Goal: Transaction & Acquisition: Book appointment/travel/reservation

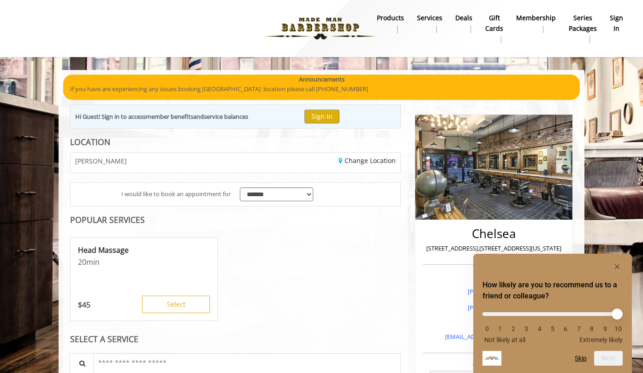
click at [264, 263] on div "Head Massage 20 min $ 45 Select" at bounding box center [235, 280] width 331 height 92
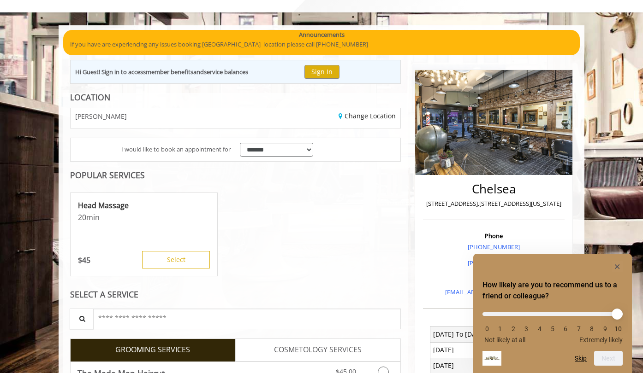
scroll to position [48, 0]
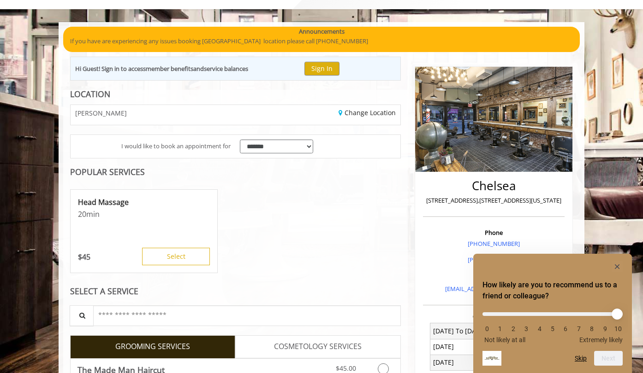
click at [618, 264] on rect "Hide survey" at bounding box center [616, 266] width 11 height 11
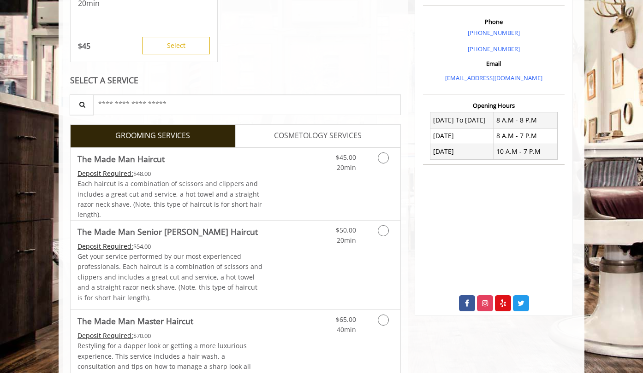
scroll to position [259, 0]
click at [391, 165] on link "Grooming services" at bounding box center [382, 160] width 24 height 25
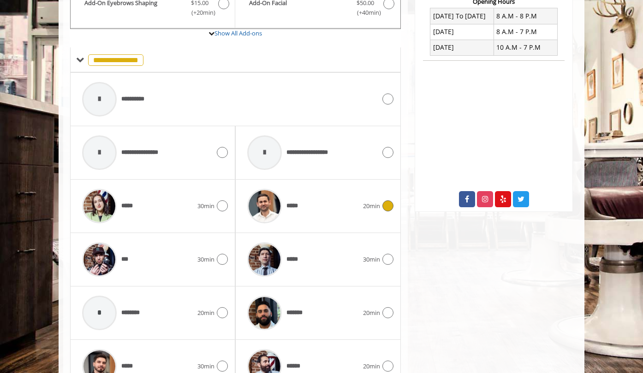
scroll to position [383, 0]
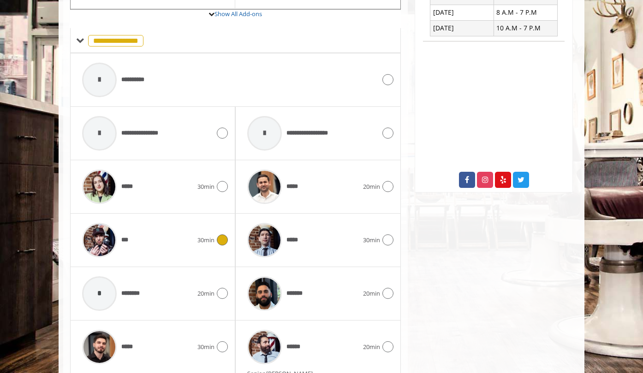
click at [208, 238] on span "30min" at bounding box center [205, 241] width 17 height 10
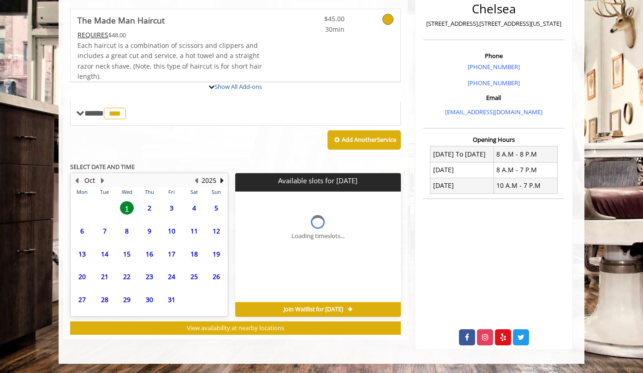
scroll to position [221, 0]
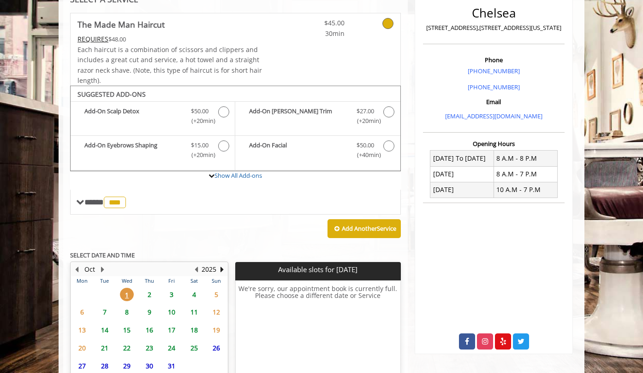
click at [148, 289] on span "2" at bounding box center [149, 294] width 14 height 13
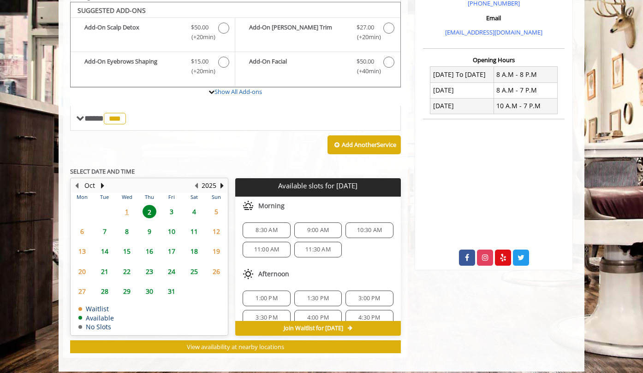
click at [133, 207] on span "1" at bounding box center [127, 211] width 14 height 13
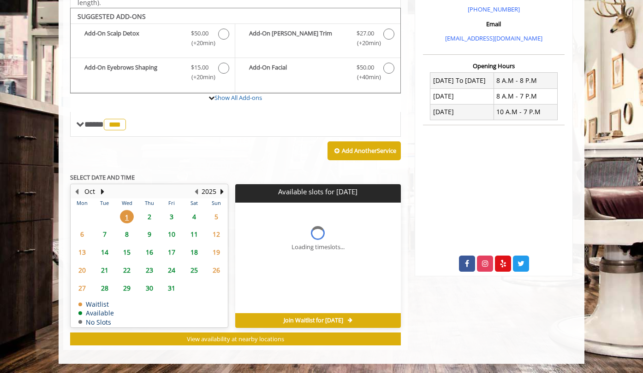
scroll to position [294, 0]
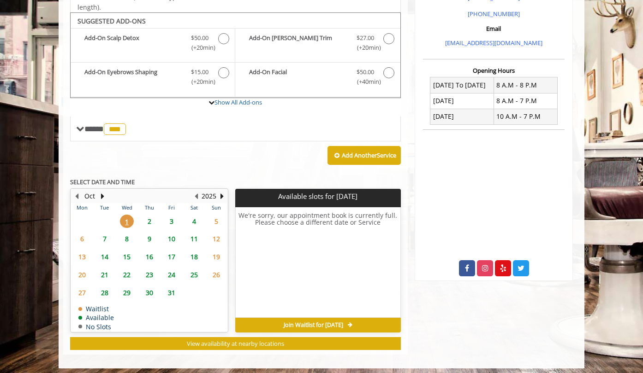
click at [147, 215] on span "2" at bounding box center [149, 221] width 14 height 13
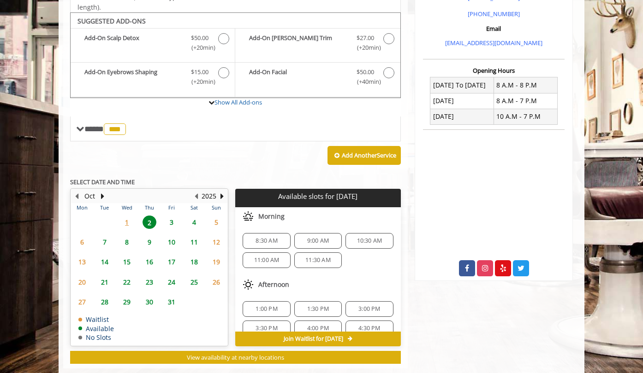
scroll to position [308, 0]
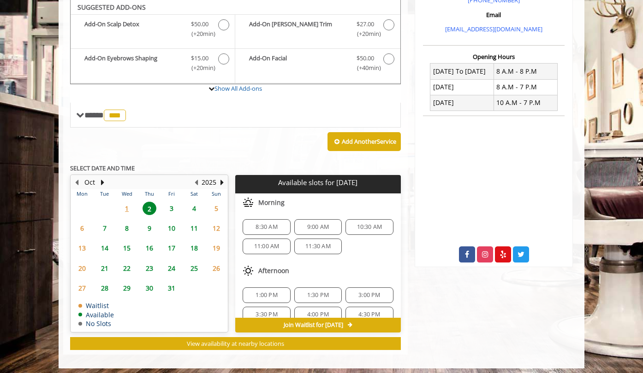
click at [315, 224] on span "9:00 AM" at bounding box center [318, 227] width 22 height 7
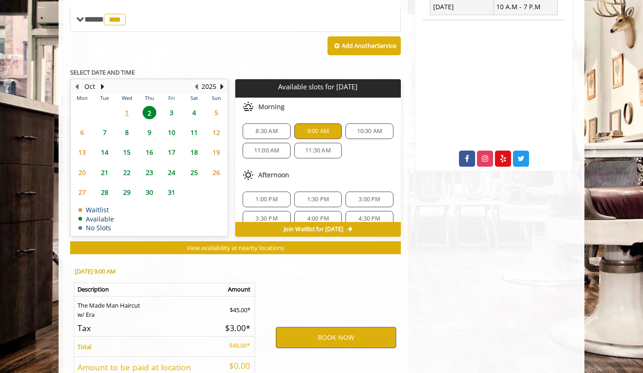
scroll to position [472, 0]
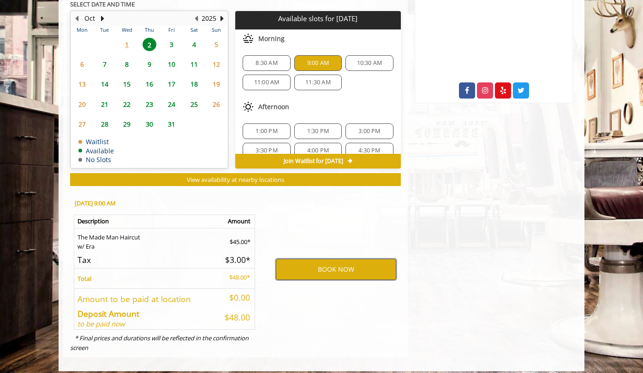
click at [321, 260] on button "BOOK NOW" at bounding box center [336, 269] width 120 height 21
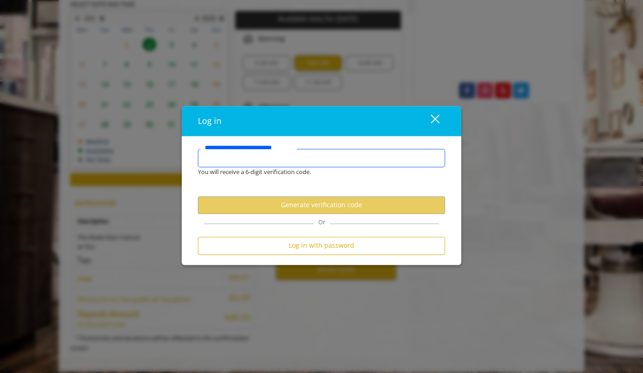
click at [322, 156] on input "**********" at bounding box center [321, 158] width 247 height 18
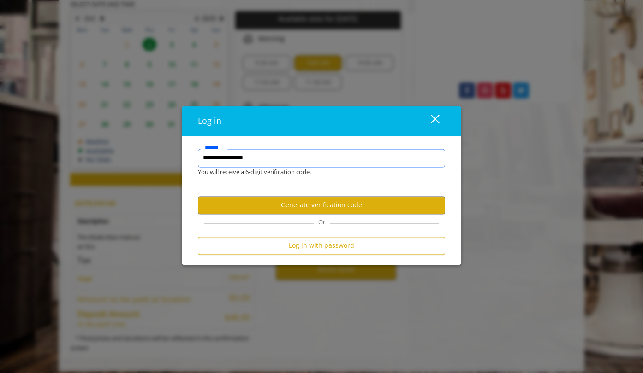
type input "**********"
click at [337, 210] on button "Generate verification code" at bounding box center [321, 205] width 247 height 18
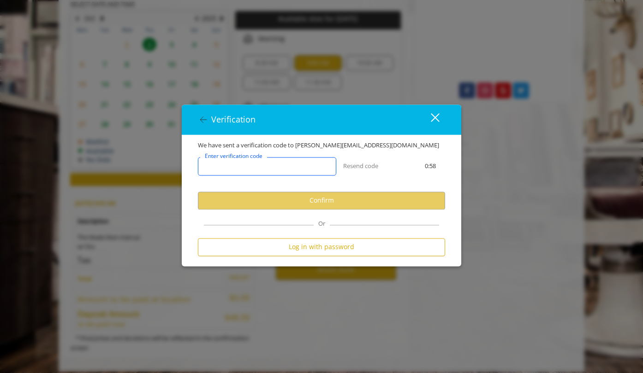
click at [300, 171] on input "Enter verification code" at bounding box center [267, 166] width 138 height 18
click at [354, 165] on button "Resend code" at bounding box center [360, 166] width 35 height 10
click at [201, 123] on icon at bounding box center [203, 119] width 11 height 11
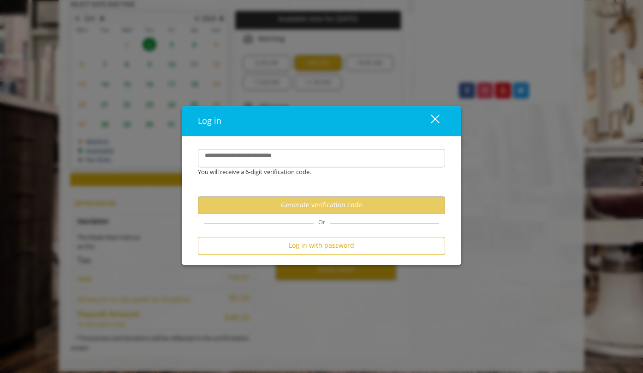
click at [232, 160] on label "**********" at bounding box center [248, 155] width 97 height 9
click at [232, 160] on input "**********" at bounding box center [321, 158] width 247 height 18
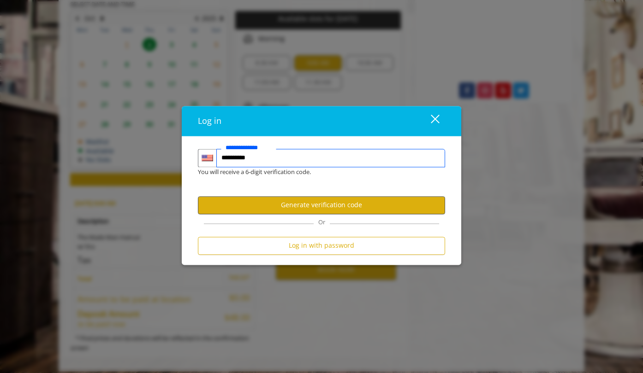
type input "**********"
click at [269, 199] on button "Generate verification code" at bounding box center [321, 205] width 247 height 18
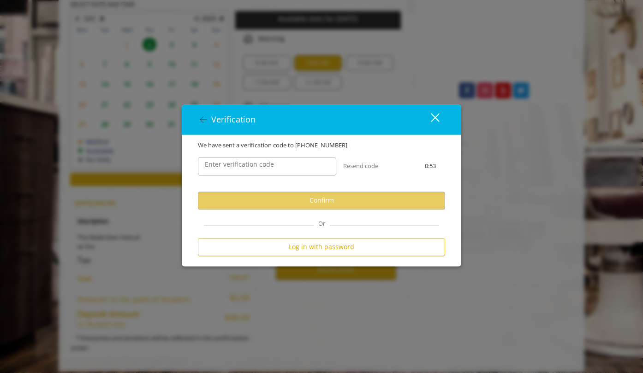
click at [216, 166] on label "Enter verification code" at bounding box center [239, 164] width 78 height 10
click at [216, 166] on input "Enter verification code" at bounding box center [267, 166] width 138 height 18
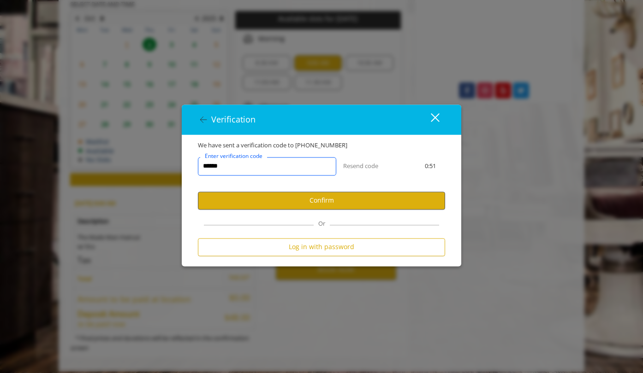
type input "******"
click at [282, 196] on button "Confirm" at bounding box center [321, 201] width 247 height 18
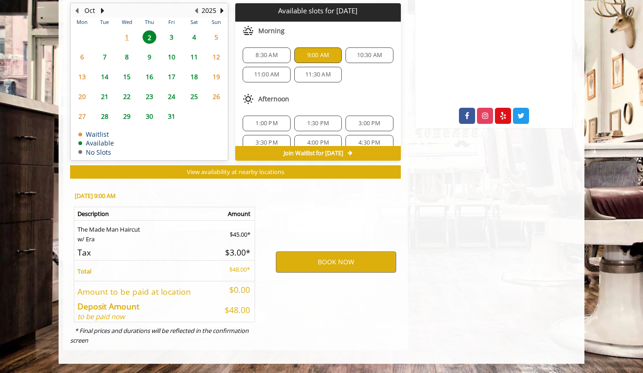
scroll to position [439, 0]
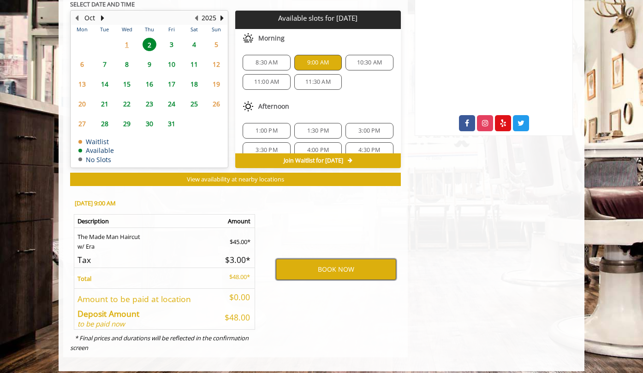
click at [320, 260] on button "BOOK NOW" at bounding box center [336, 269] width 120 height 21
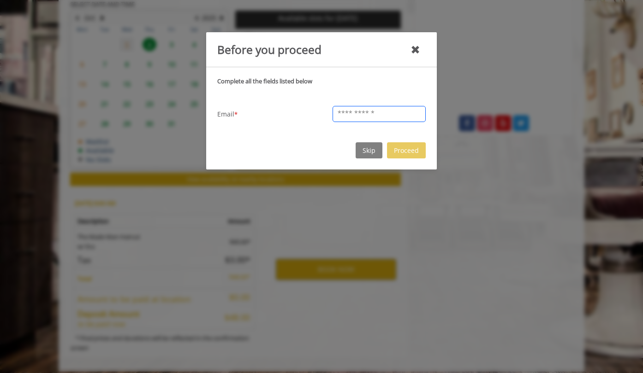
click at [375, 114] on input "text" at bounding box center [378, 114] width 93 height 16
type input "**********"
click at [407, 148] on button "Proceed" at bounding box center [406, 150] width 39 height 16
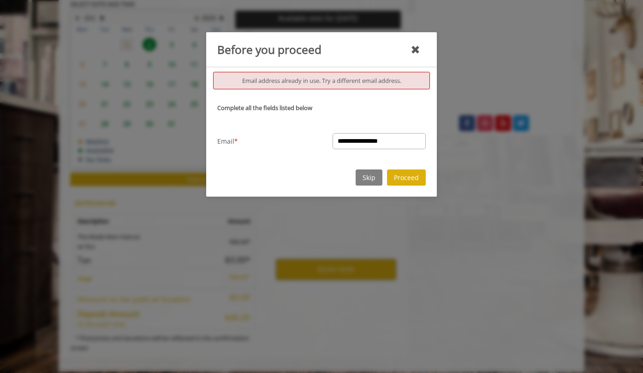
click at [371, 177] on button "Skip" at bounding box center [368, 178] width 27 height 16
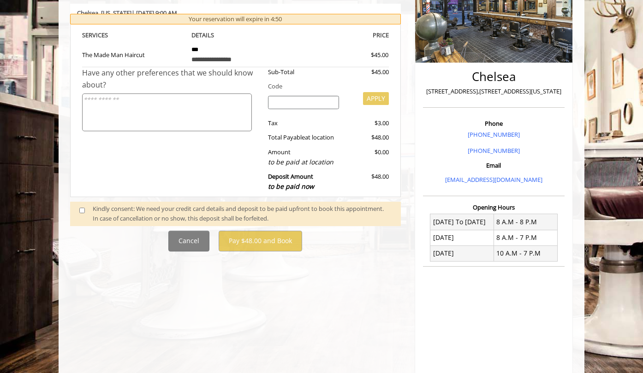
scroll to position [162, 0]
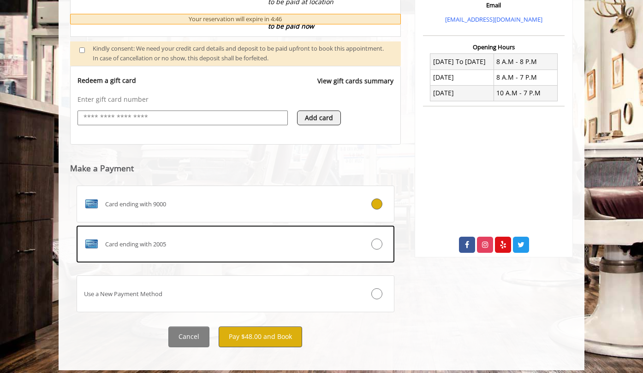
click at [264, 336] on button "Pay $48.00 and Book" at bounding box center [260, 337] width 83 height 21
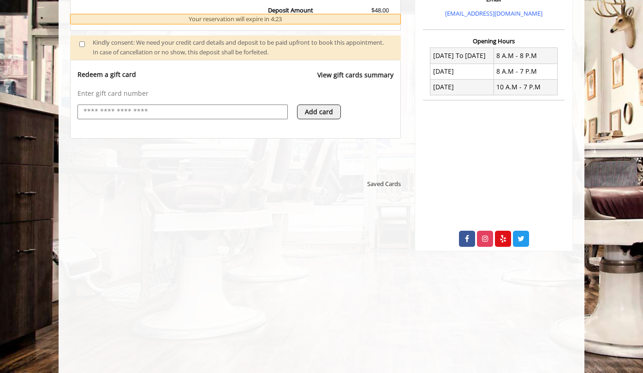
scroll to position [325, 0]
